Goal: Task Accomplishment & Management: Use online tool/utility

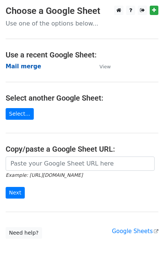
click at [30, 67] on strong "Mail merge" at bounding box center [24, 66] width 36 height 7
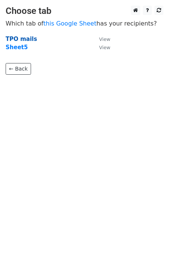
click at [24, 39] on strong "TPO mails" at bounding box center [21, 39] width 31 height 7
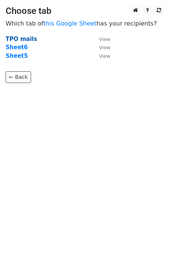
click at [30, 38] on strong "TPO mails" at bounding box center [21, 39] width 31 height 7
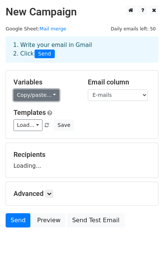
click at [42, 95] on link "Copy/paste..." at bounding box center [36, 95] width 46 height 12
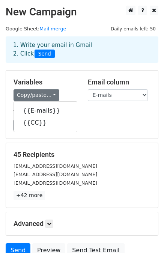
drag, startPoint x: 123, startPoint y: 128, endPoint x: 125, endPoint y: 109, distance: 19.3
click at [123, 128] on div "Load... CAMPUS INVITATION Save" at bounding box center [82, 125] width 148 height 12
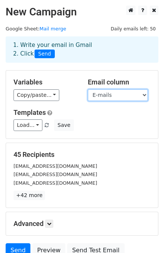
click at [125, 96] on select "E-mails CC" at bounding box center [118, 95] width 60 height 12
click at [88, 89] on select "E-mails CC" at bounding box center [118, 95] width 60 height 12
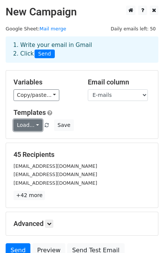
click at [30, 128] on link "Load..." at bounding box center [27, 125] width 29 height 12
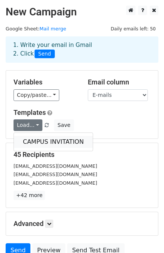
click at [33, 140] on link "CAMPUS INVITATION" at bounding box center [53, 142] width 79 height 12
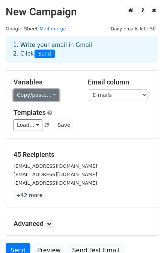
click at [22, 91] on link "Copy/paste..." at bounding box center [36, 95] width 46 height 12
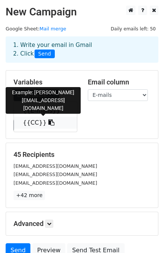
click at [33, 120] on link "{{CC}}" at bounding box center [45, 123] width 63 height 12
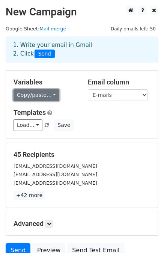
click at [45, 93] on link "Copy/paste..." at bounding box center [36, 95] width 46 height 12
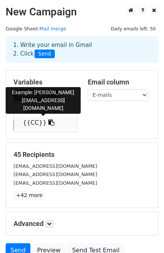
click at [37, 121] on link "{{CC}}" at bounding box center [45, 123] width 63 height 12
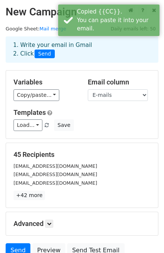
click at [111, 114] on h5 "Templates" at bounding box center [81, 112] width 137 height 8
